Goal: Task Accomplishment & Management: Use online tool/utility

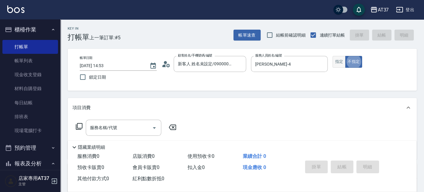
click at [336, 62] on button "指定" at bounding box center [338, 62] width 13 height 12
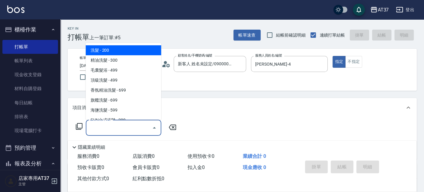
click at [125, 123] on input "服務名稱/代號" at bounding box center [118, 127] width 61 height 11
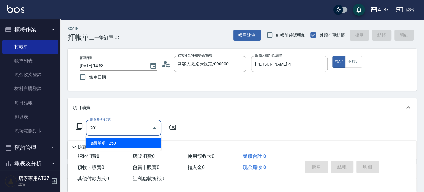
type input "B級單剪(201)"
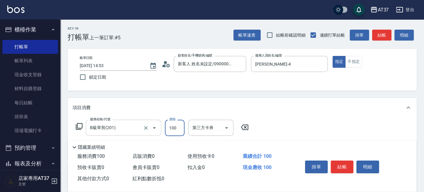
type input "100"
click at [340, 162] on button "結帳" at bounding box center [341, 166] width 23 height 13
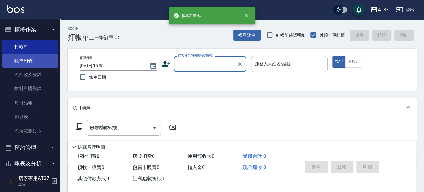
type input "2025/09/23 15:35"
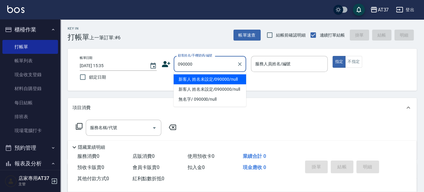
type input "090000"
type input "6"
type button "true"
type input "新客人 姓名未設定/090000/null"
type input "Dolly-6"
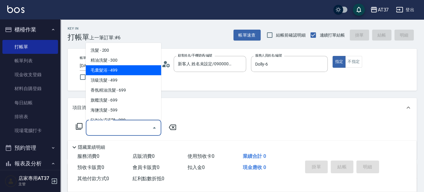
type input "毛囊髮浴(103)"
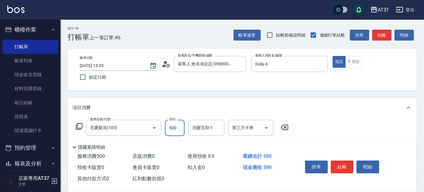
type input "500"
type input "221"
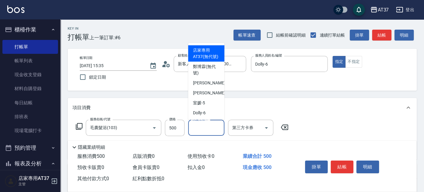
click at [196, 127] on div "洗髮互助-1 洗髮互助-1" at bounding box center [206, 128] width 36 height 16
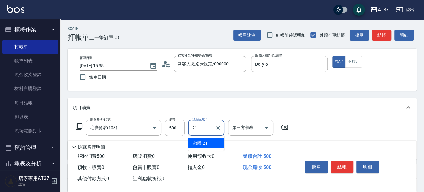
type input "微醺-21"
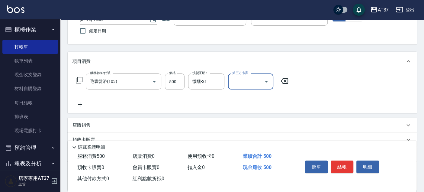
scroll to position [67, 0]
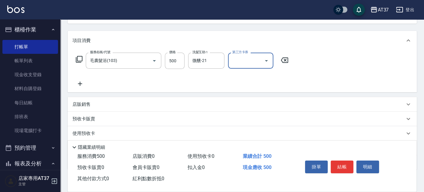
click at [84, 83] on icon at bounding box center [79, 83] width 15 height 7
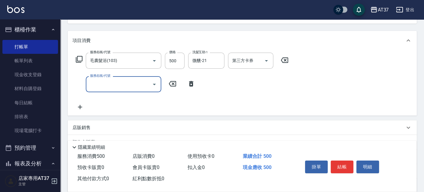
click at [153, 83] on icon "Open" at bounding box center [154, 84] width 7 height 7
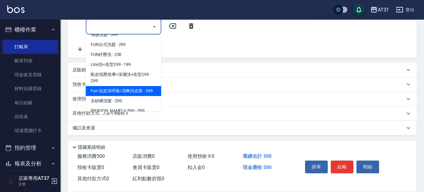
scroll to position [134, 0]
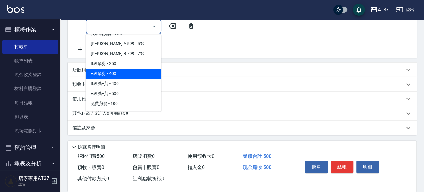
click at [140, 74] on span "A級單剪 - 400" at bounding box center [123, 74] width 75 height 10
type input "A級單剪(202)"
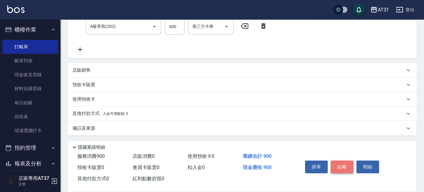
click at [343, 163] on button "結帳" at bounding box center [341, 166] width 23 height 13
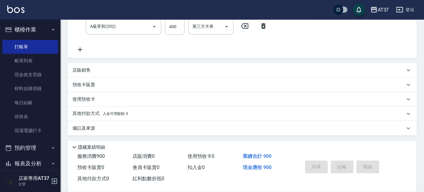
type input "2025/09/23 15:56"
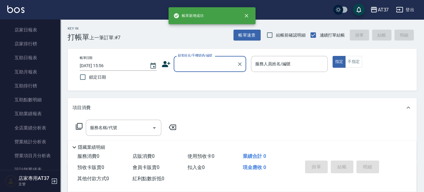
scroll to position [201, 0]
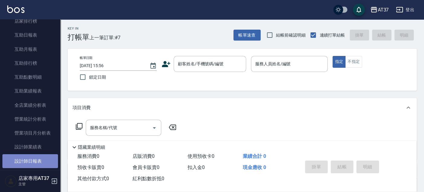
click at [40, 154] on link "設計師日報表" at bounding box center [30, 161] width 56 height 14
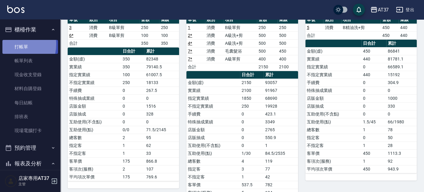
click at [10, 44] on link "打帳單" at bounding box center [30, 47] width 56 height 14
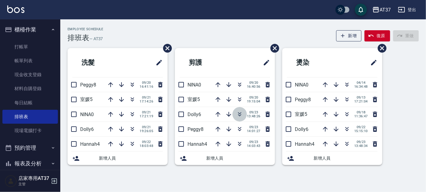
click at [236, 115] on icon "button" at bounding box center [239, 113] width 7 height 7
click at [243, 127] on icon "button" at bounding box center [239, 128] width 7 height 7
